Goal: Book appointment/travel/reservation

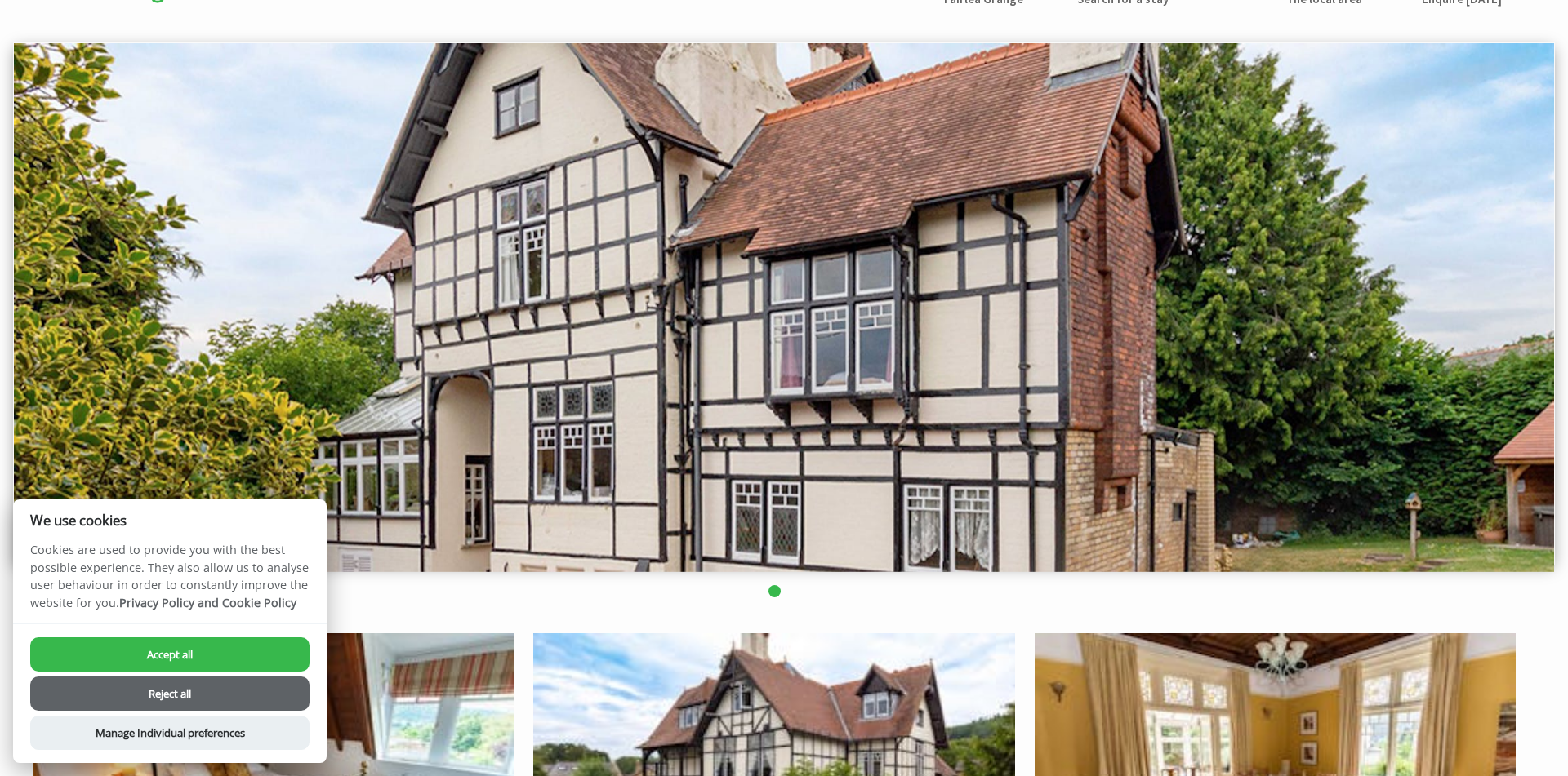
scroll to position [505, 0]
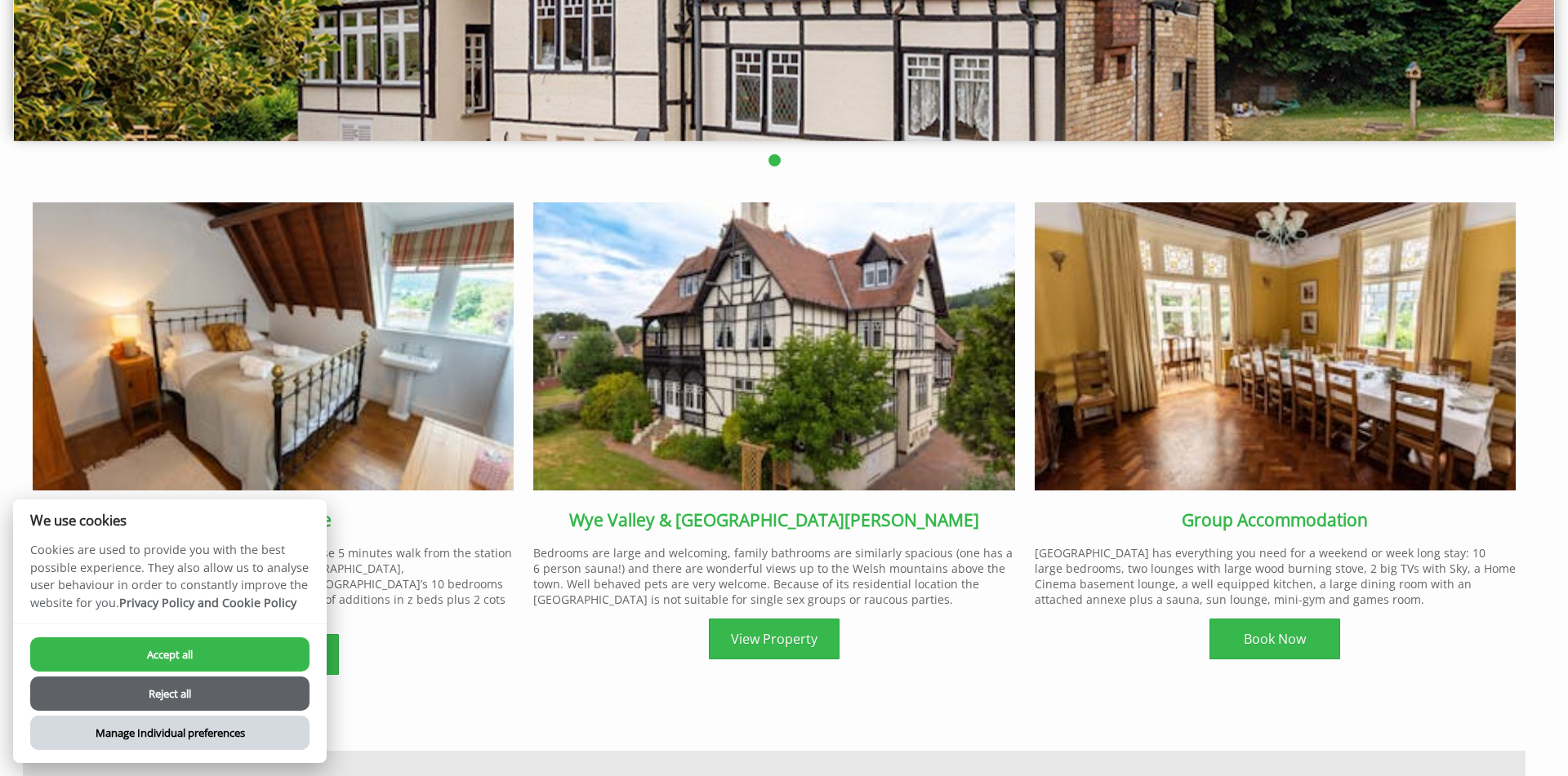
click at [242, 741] on button "Manage Individual preferences" at bounding box center [170, 732] width 280 height 34
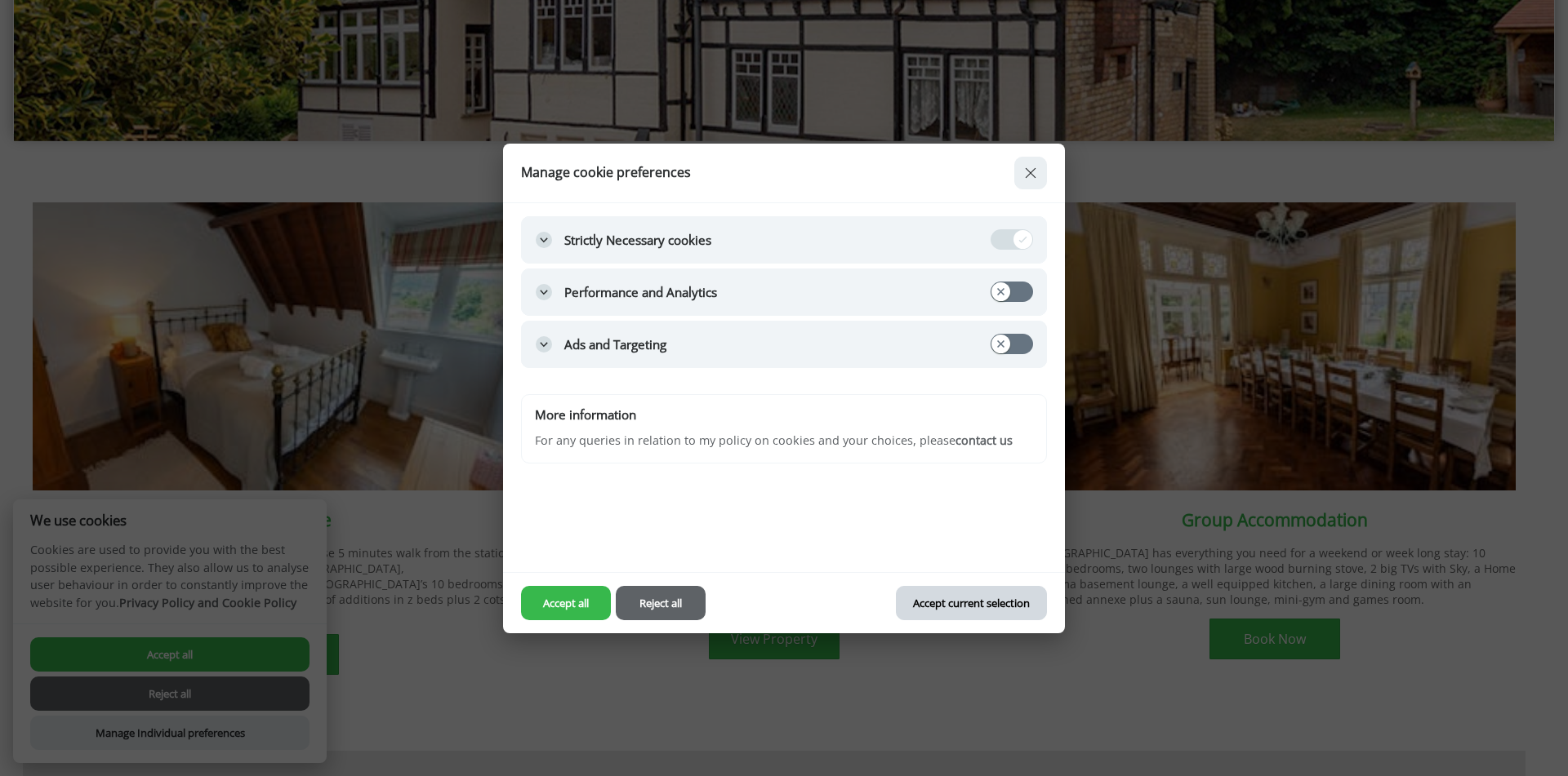
click at [966, 600] on button "Accept current selection" at bounding box center [971, 603] width 150 height 34
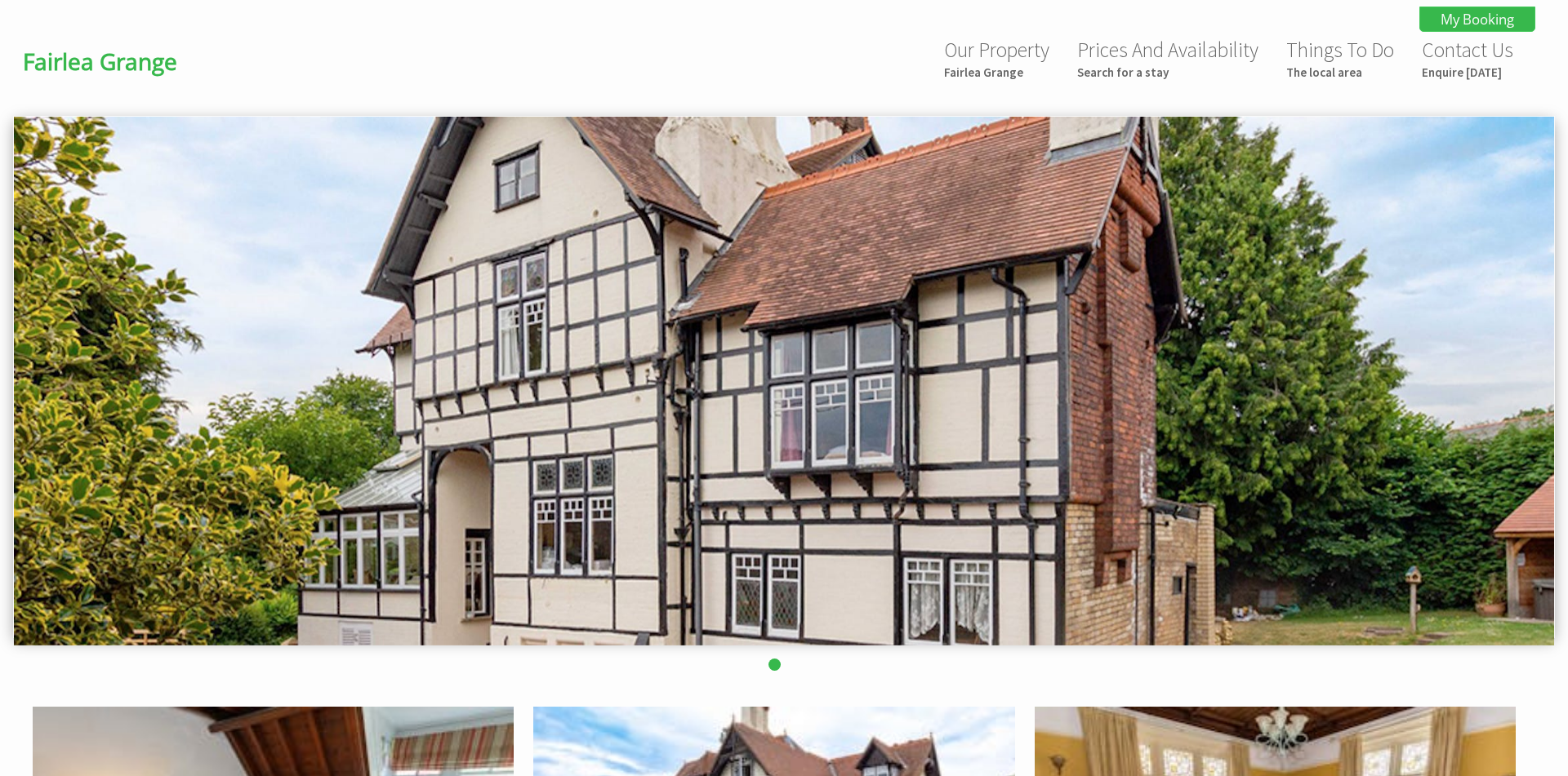
scroll to position [505, 0]
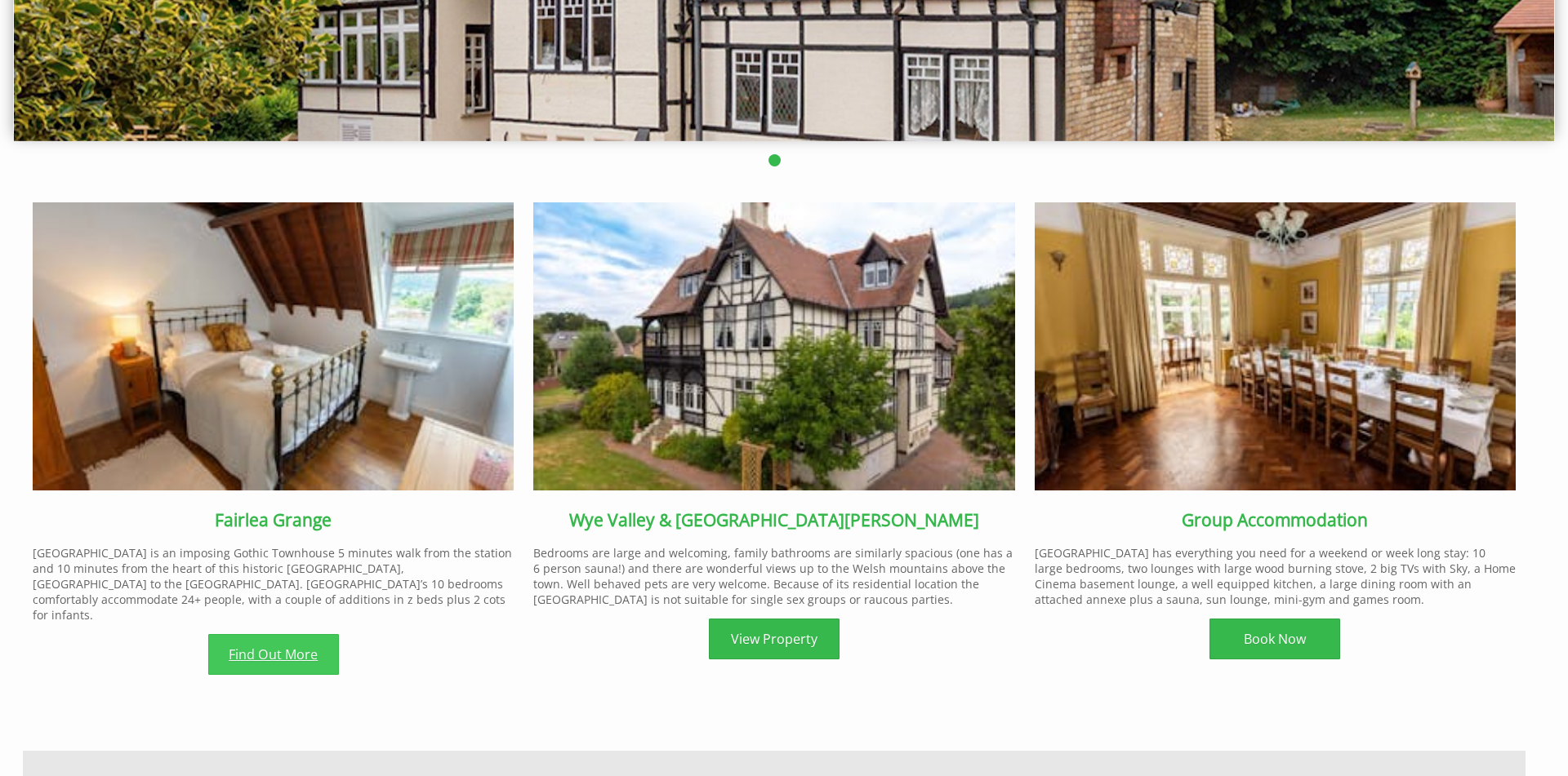
click at [322, 639] on link "Find Out More" at bounding box center [273, 655] width 130 height 41
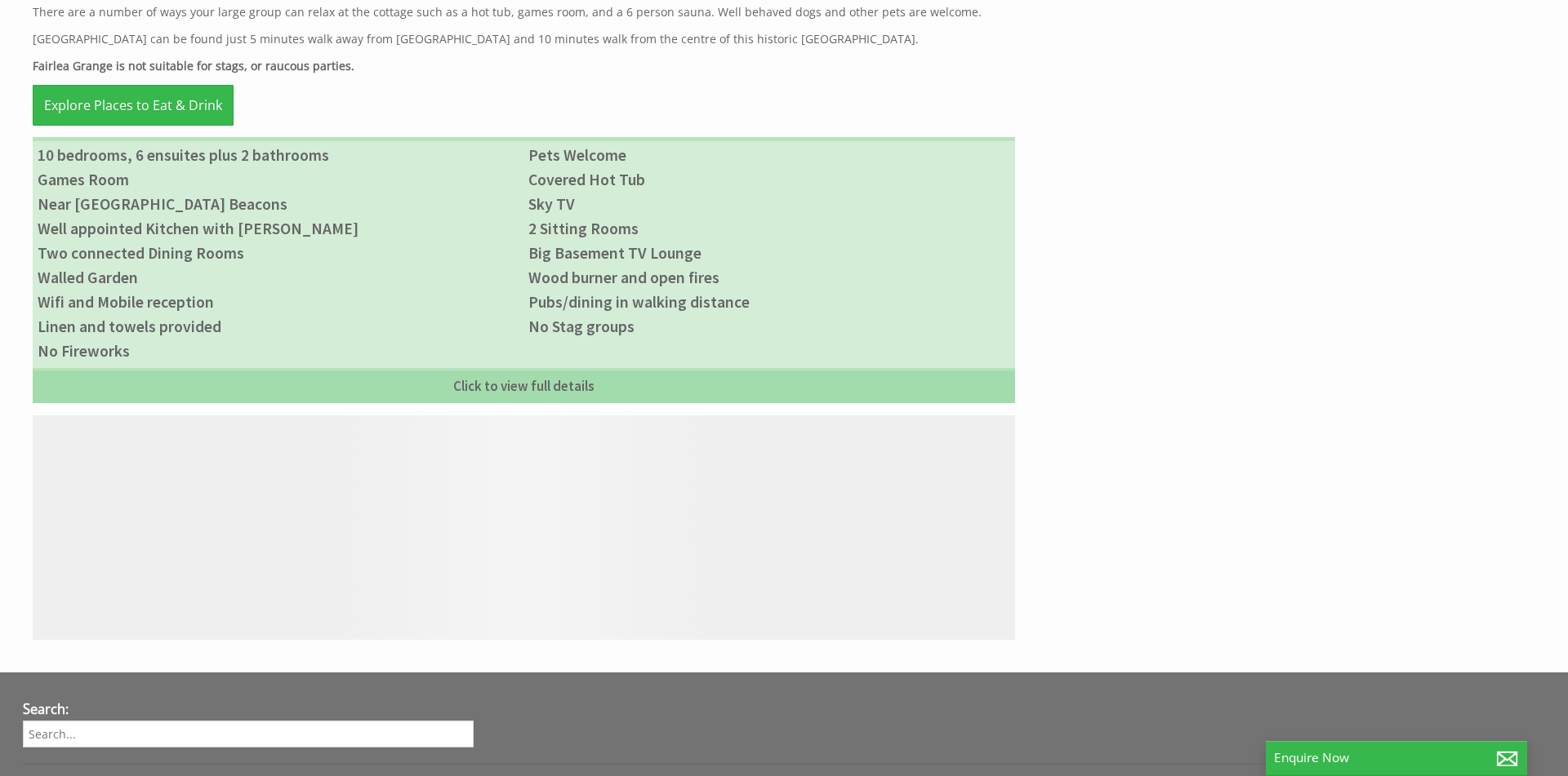
scroll to position [959, 0]
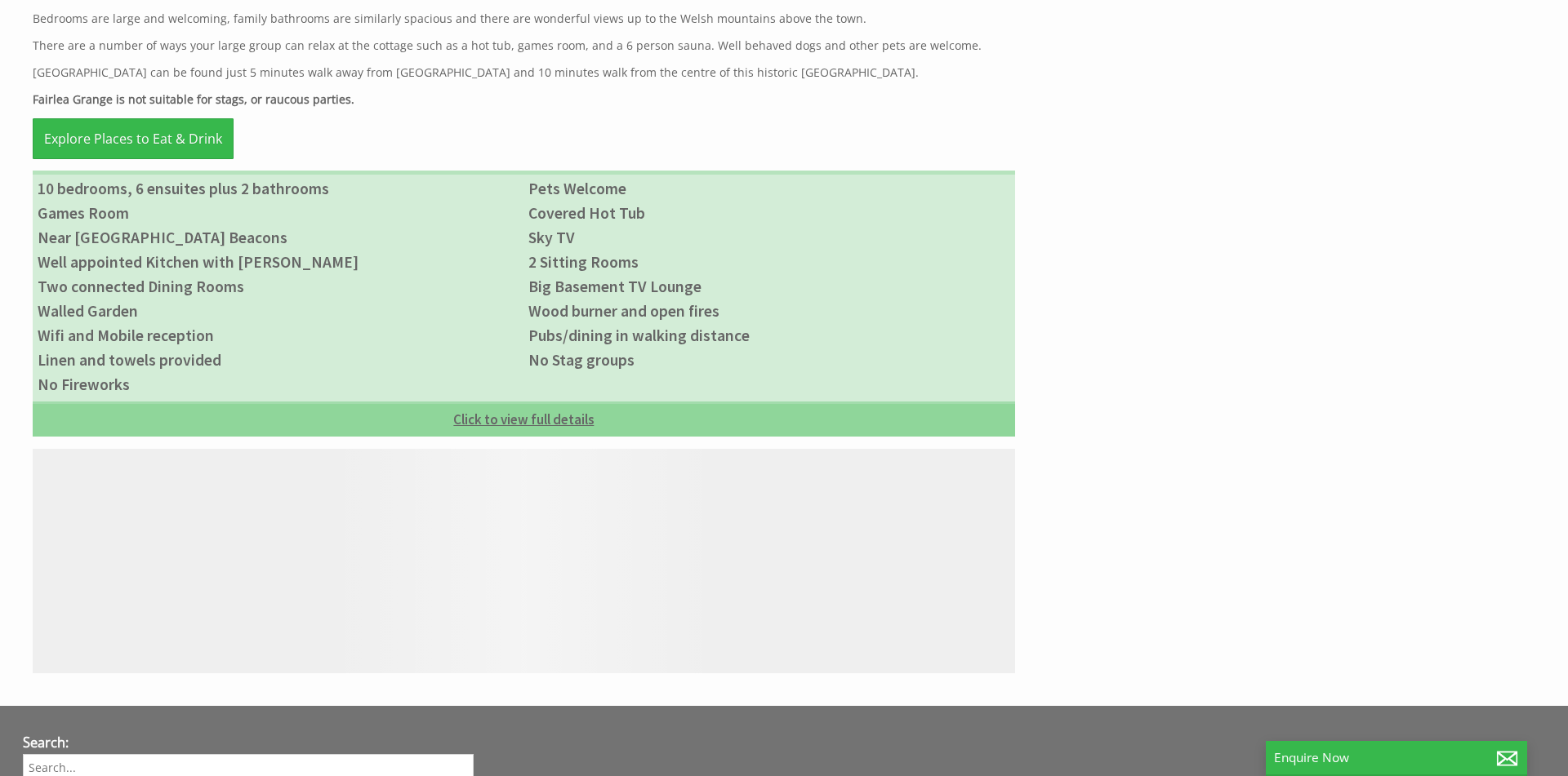
click at [491, 429] on link "Click to view full details" at bounding box center [524, 419] width 982 height 35
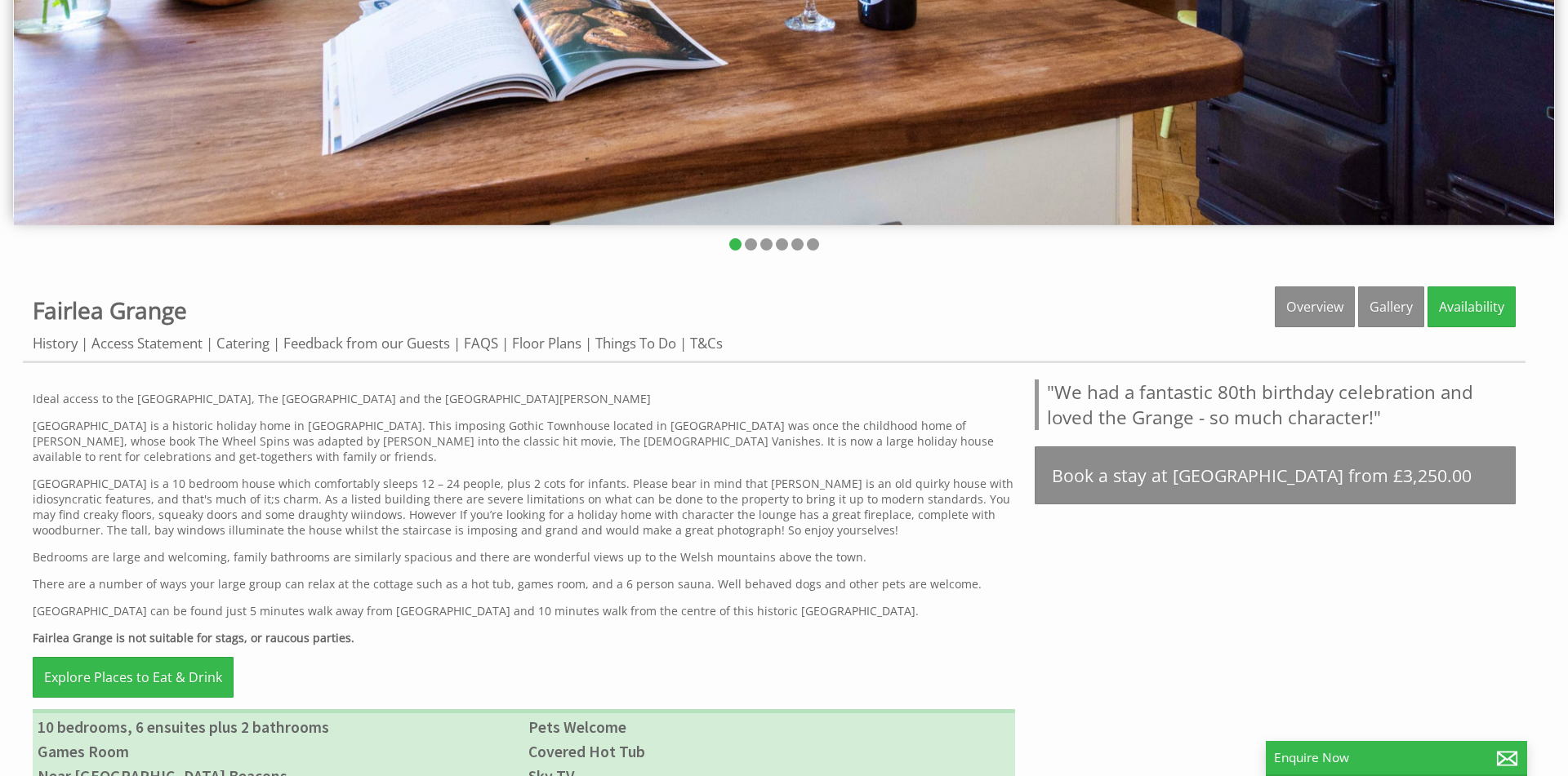
scroll to position [0, 0]
